Goal: Contribute content

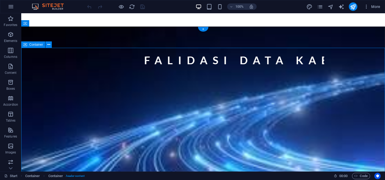
drag, startPoint x: 348, startPoint y: 110, endPoint x: 350, endPoint y: 113, distance: 3.5
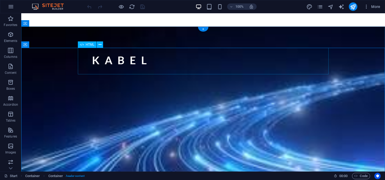
click at [256, 62] on div "FALIDASI DATA KABEL" at bounding box center [203, 62] width 251 height 29
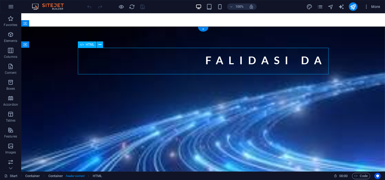
click at [256, 62] on div "FALIDASI DATA KABEL" at bounding box center [203, 62] width 251 height 29
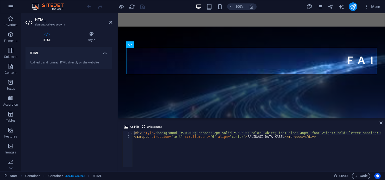
click at [238, 136] on div "< div style = "background: #708090; border: 2px solid #C0C0C0; color: white; fo…" at bounding box center [267, 153] width 268 height 44
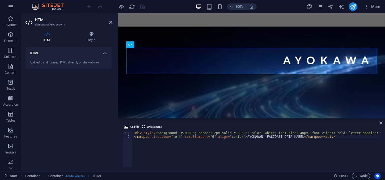
type textarea "<marquee direction="left" scrollamount="6" align="center">AYOKAWAN..FALIDASI DA…"
click at [113, 143] on div "HTML Style HTML Add, edit, and format HTML directly on the website. Preset Elem…" at bounding box center [68, 99] width 95 height 144
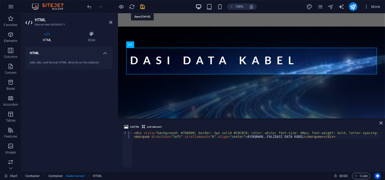
click at [143, 5] on icon "save" at bounding box center [143, 7] width 6 height 6
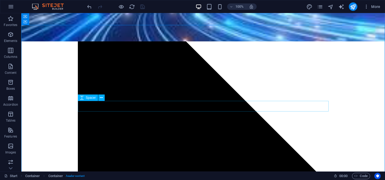
scroll to position [149, 0]
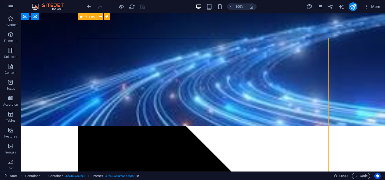
scroll to position [0, 0]
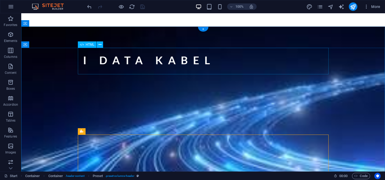
click at [170, 65] on div "AYOKAWAN..FALIDASI DATA KABEL" at bounding box center [203, 62] width 251 height 29
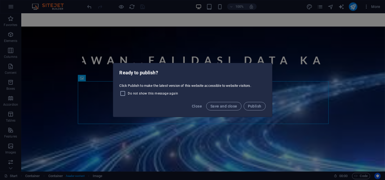
drag, startPoint x: 233, startPoint y: 105, endPoint x: 255, endPoint y: 107, distance: 22.1
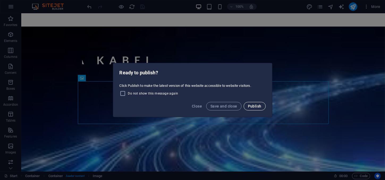
click at [252, 112] on div "Close Save and close Publish" at bounding box center [192, 108] width 159 height 18
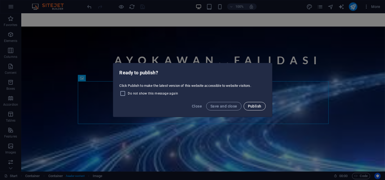
click at [255, 106] on span "Publish" at bounding box center [255, 106] width 14 height 4
